Goal: Task Accomplishment & Management: Use online tool/utility

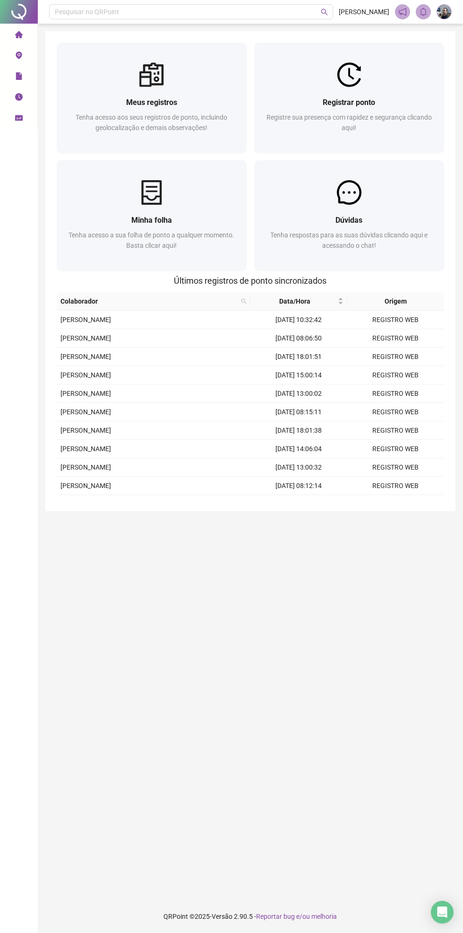
click at [383, 107] on div "Registrar ponto" at bounding box center [349, 102] width 167 height 12
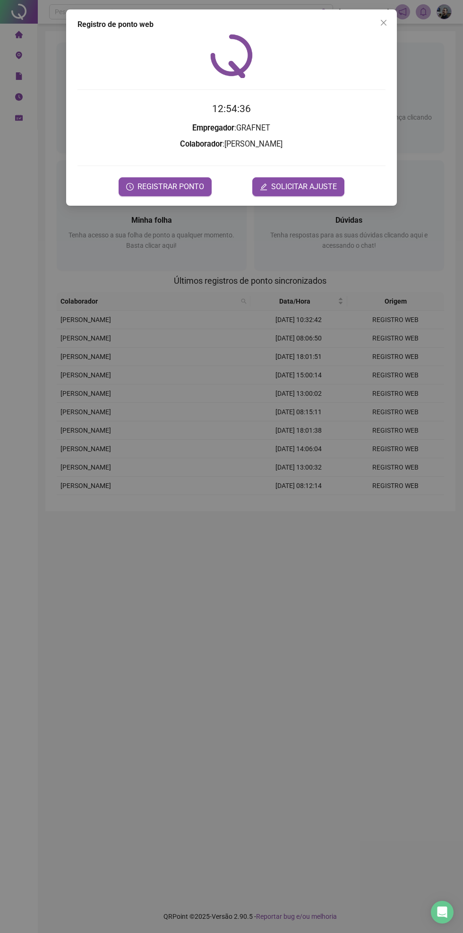
click at [178, 204] on div "Registro de ponto web 12:54:36 Empregador : GRAFNET Colaborador : [PERSON_NAME]…" at bounding box center [231, 107] width 331 height 196
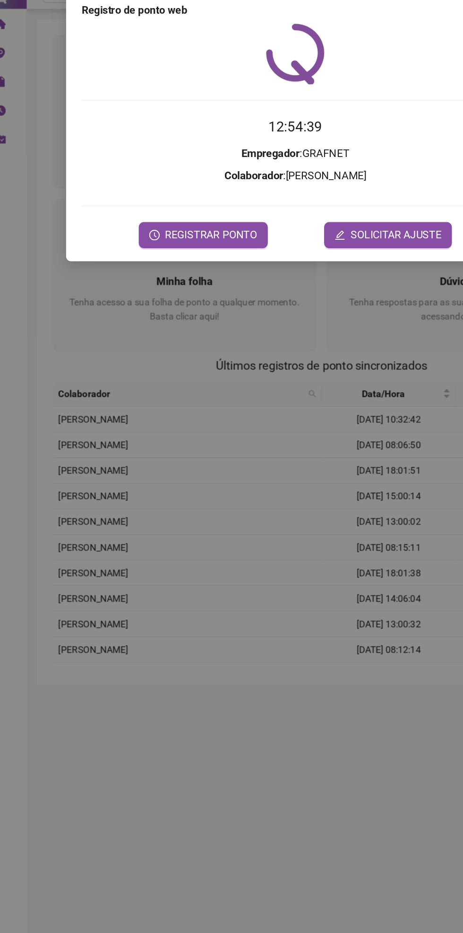
click at [195, 192] on button "REGISTRAR PONTO" at bounding box center [165, 186] width 93 height 19
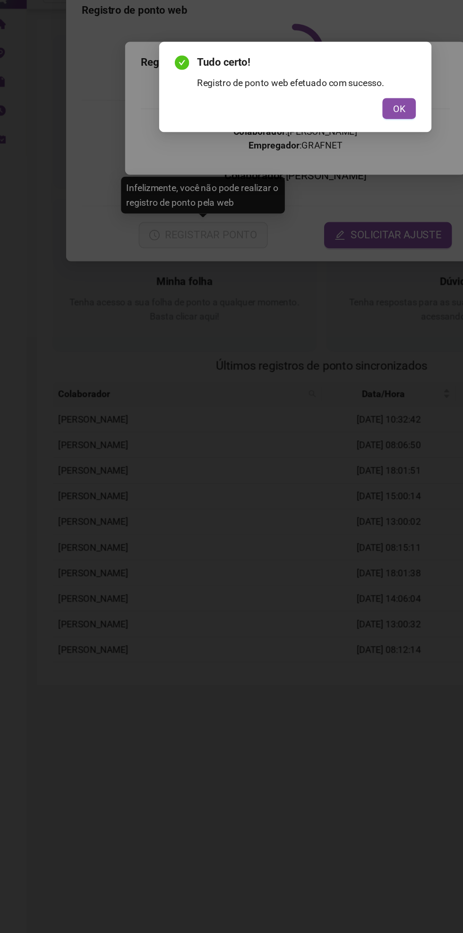
click at [301, 101] on button "OK" at bounding box center [307, 95] width 24 height 15
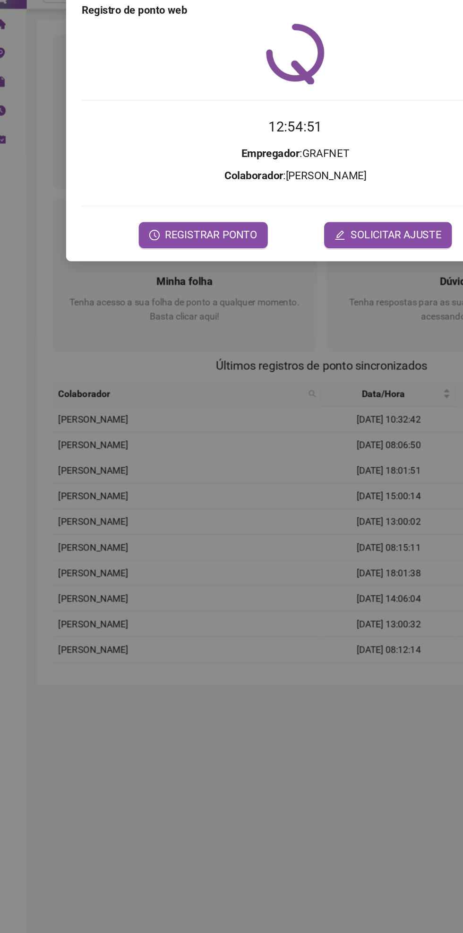
click at [335, 48] on div at bounding box center [232, 56] width 308 height 44
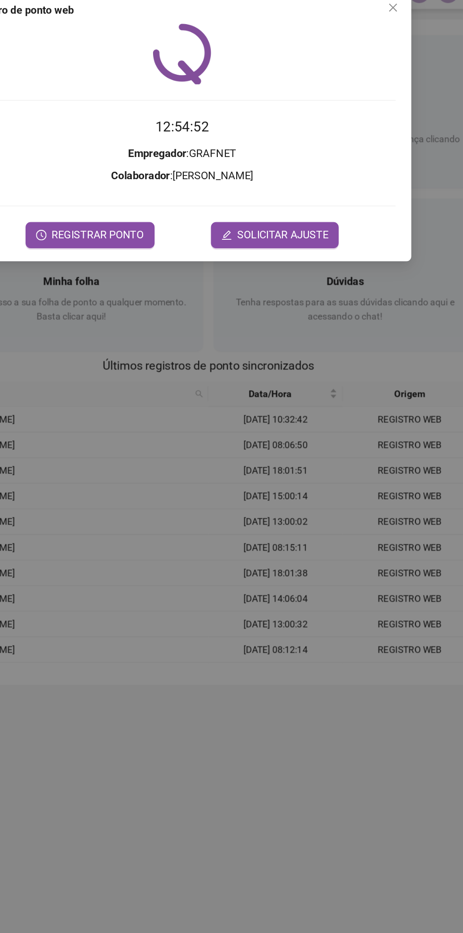
click at [379, 23] on span "Close" at bounding box center [383, 23] width 15 height 8
